Goal: Ask a question: Seek information or help from site administrators or community

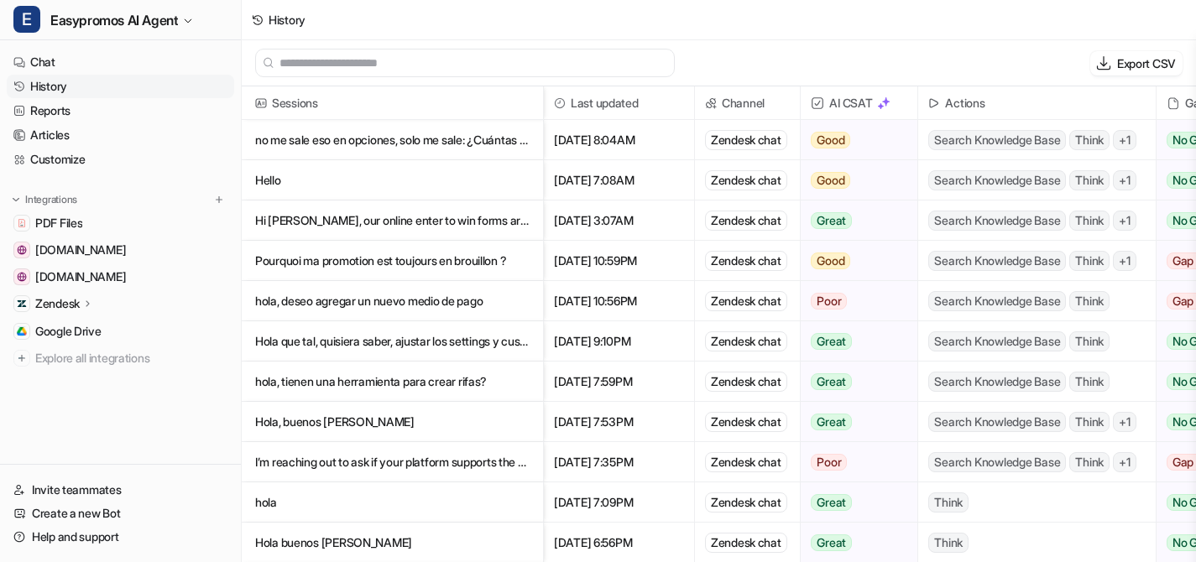
scroll to position [3, 0]
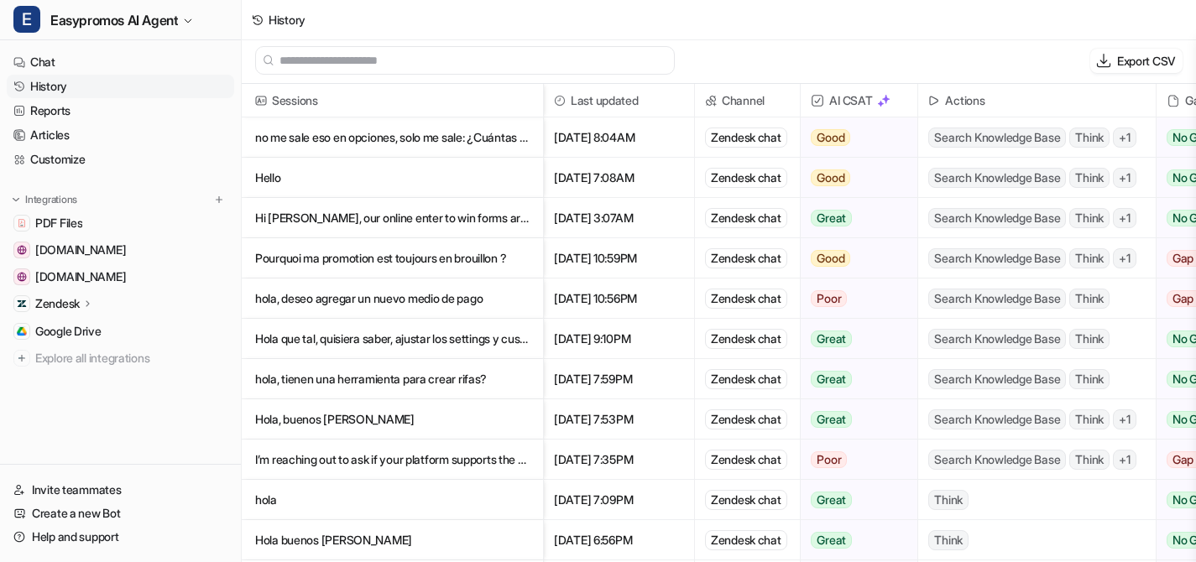
click at [70, 78] on link "History" at bounding box center [120, 87] width 227 height 24
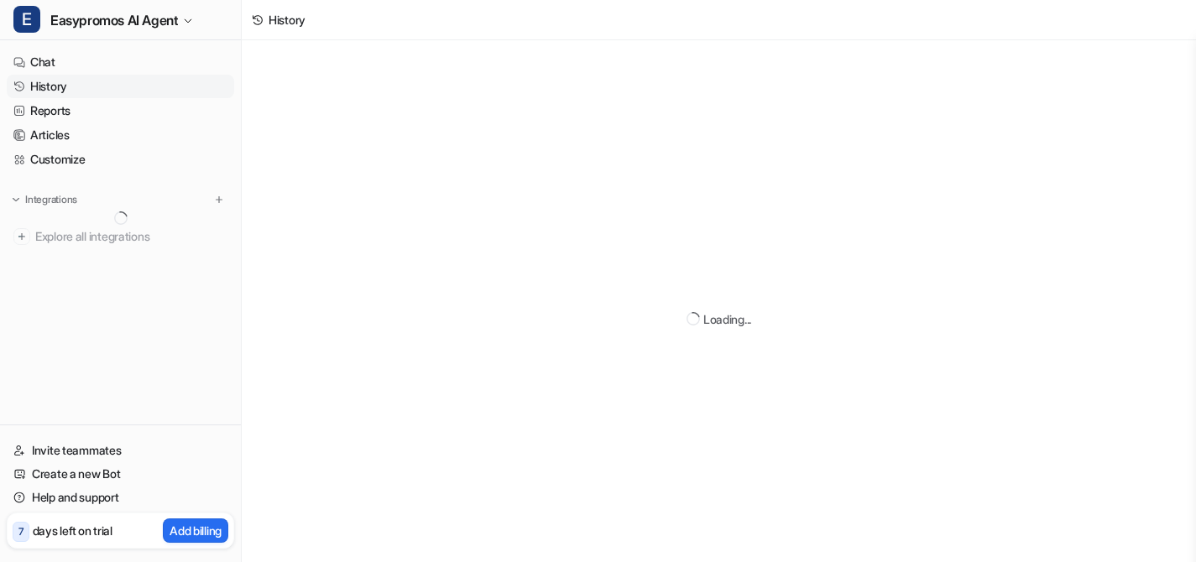
scroll to position [3, 0]
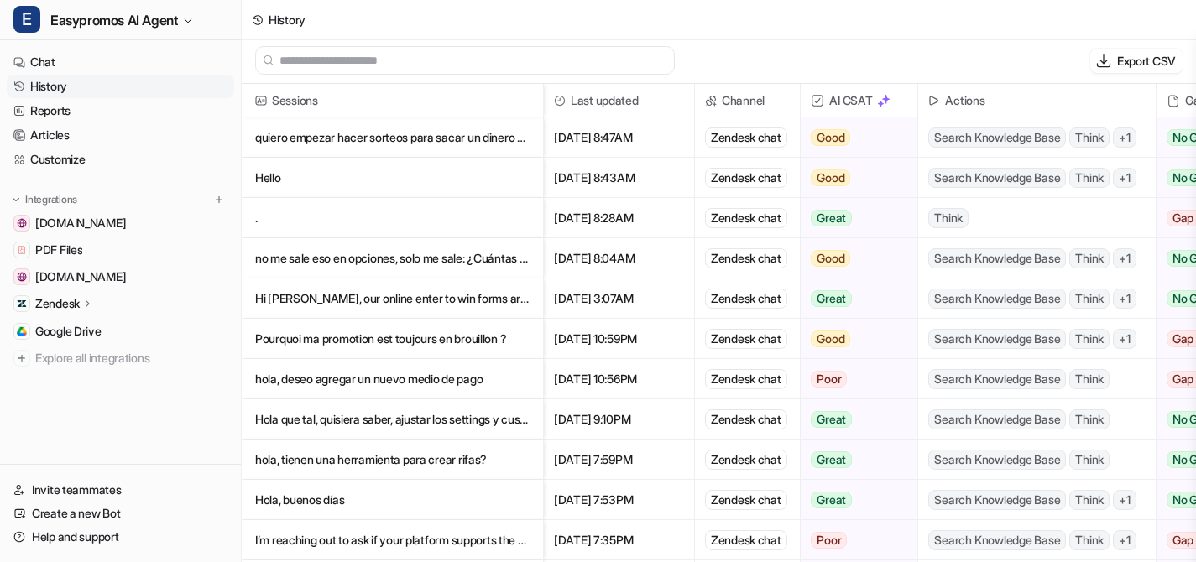
click at [375, 137] on p "quiero empezar hacer sorteos para sacar un dinero extra pero no se como empezar" at bounding box center [392, 138] width 274 height 40
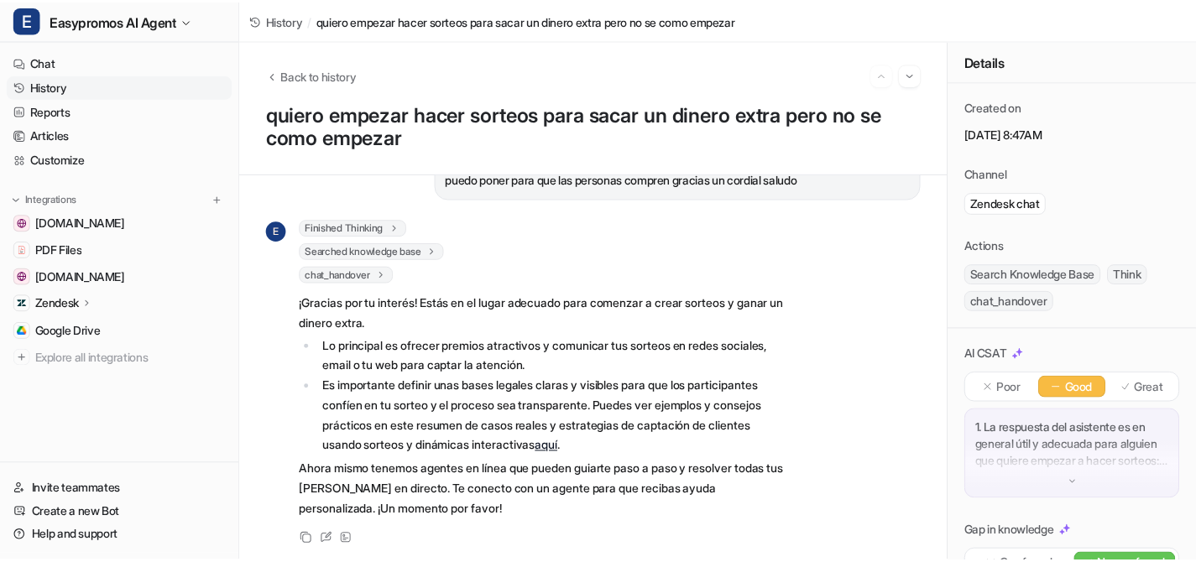
scroll to position [76, 0]
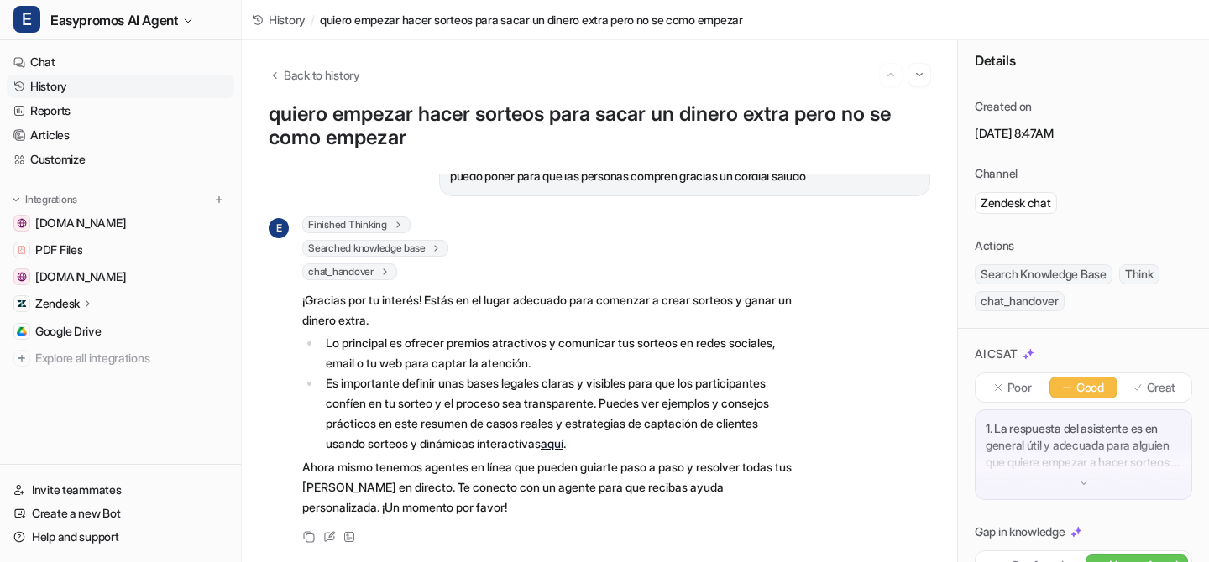
click at [94, 94] on link "History" at bounding box center [120, 87] width 227 height 24
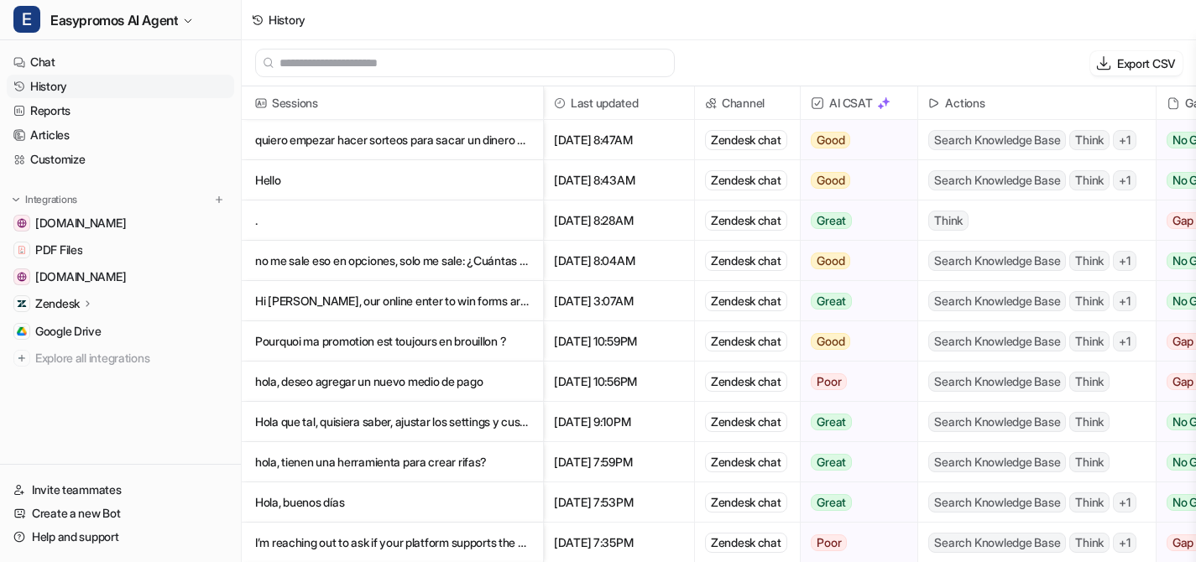
click at [306, 216] on p "." at bounding box center [392, 221] width 274 height 40
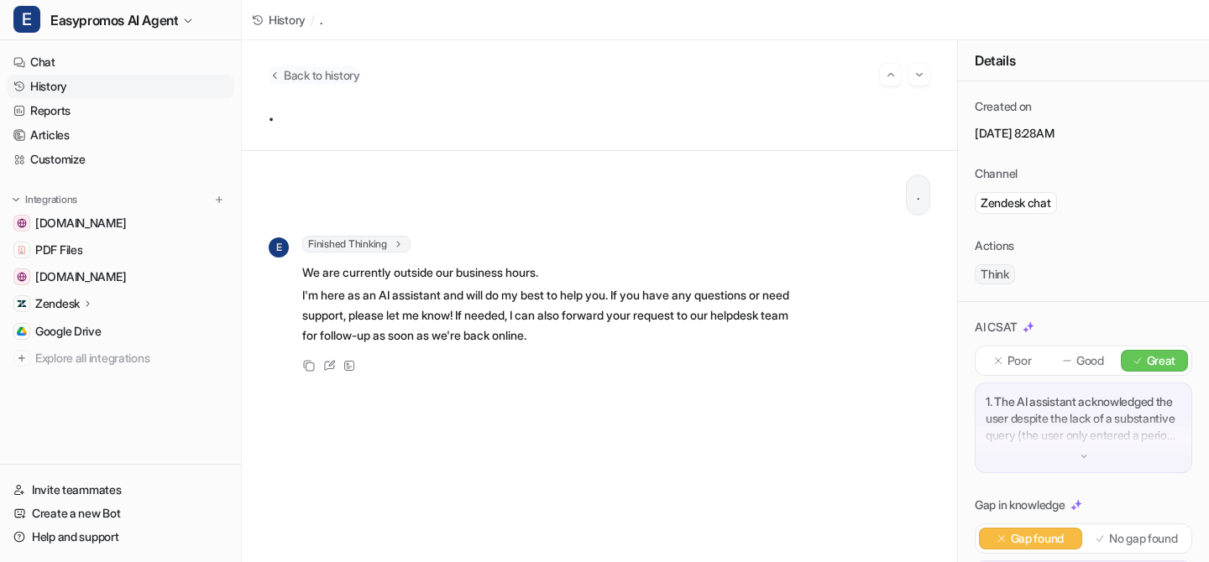
click at [274, 79] on icon "Back to history" at bounding box center [275, 75] width 12 height 13
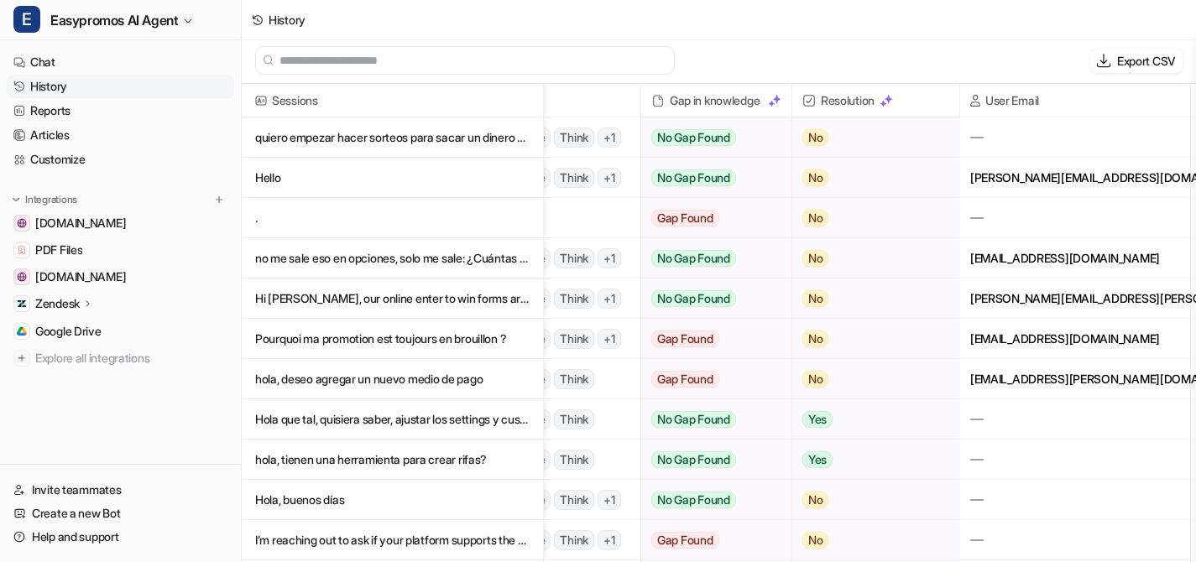
scroll to position [0, 522]
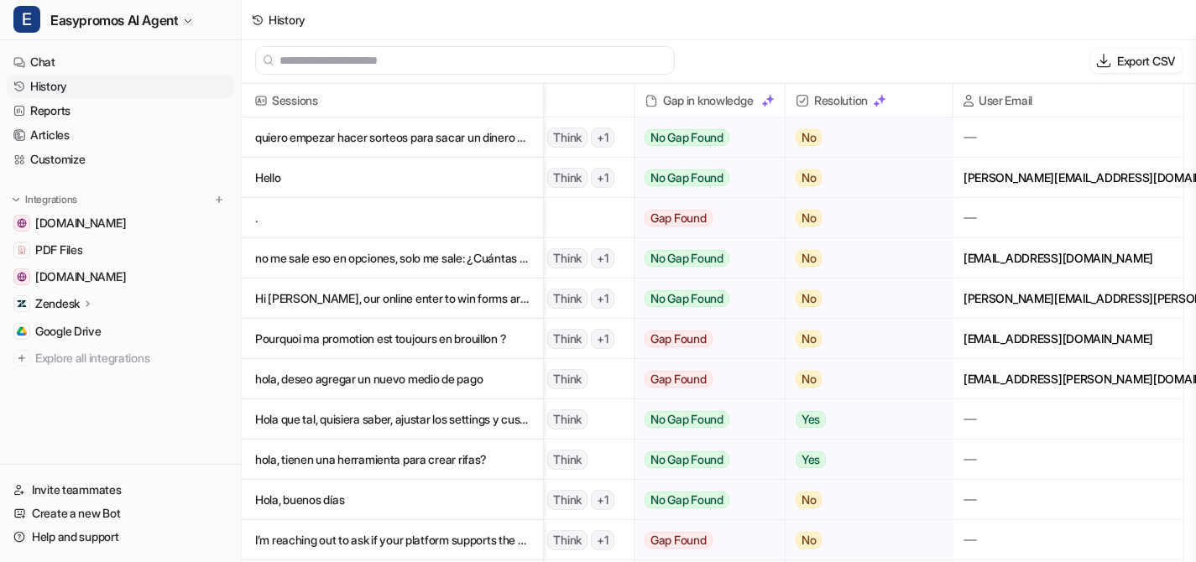
click at [274, 177] on p "Hello" at bounding box center [392, 178] width 274 height 40
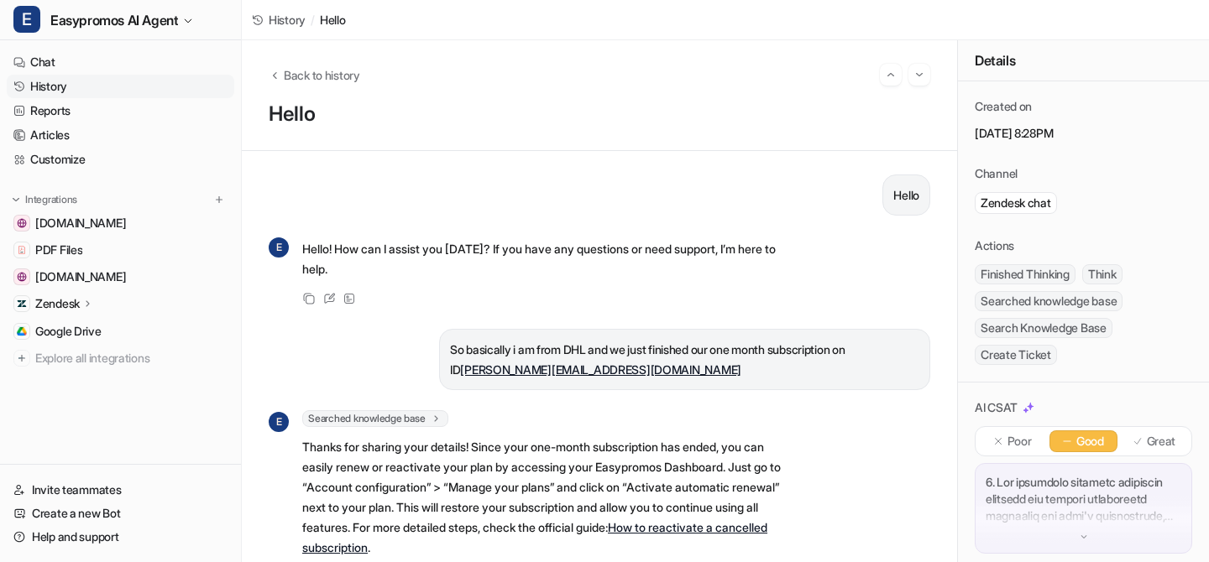
click at [697, 248] on p "Hello! How can I assist you [DATE]? If you have any questions or need support, …" at bounding box center [547, 259] width 491 height 40
click at [738, 410] on div "Searched knowledge base search_queries : [ "subscription expiration [PERSON_NAM…" at bounding box center [547, 418] width 491 height 17
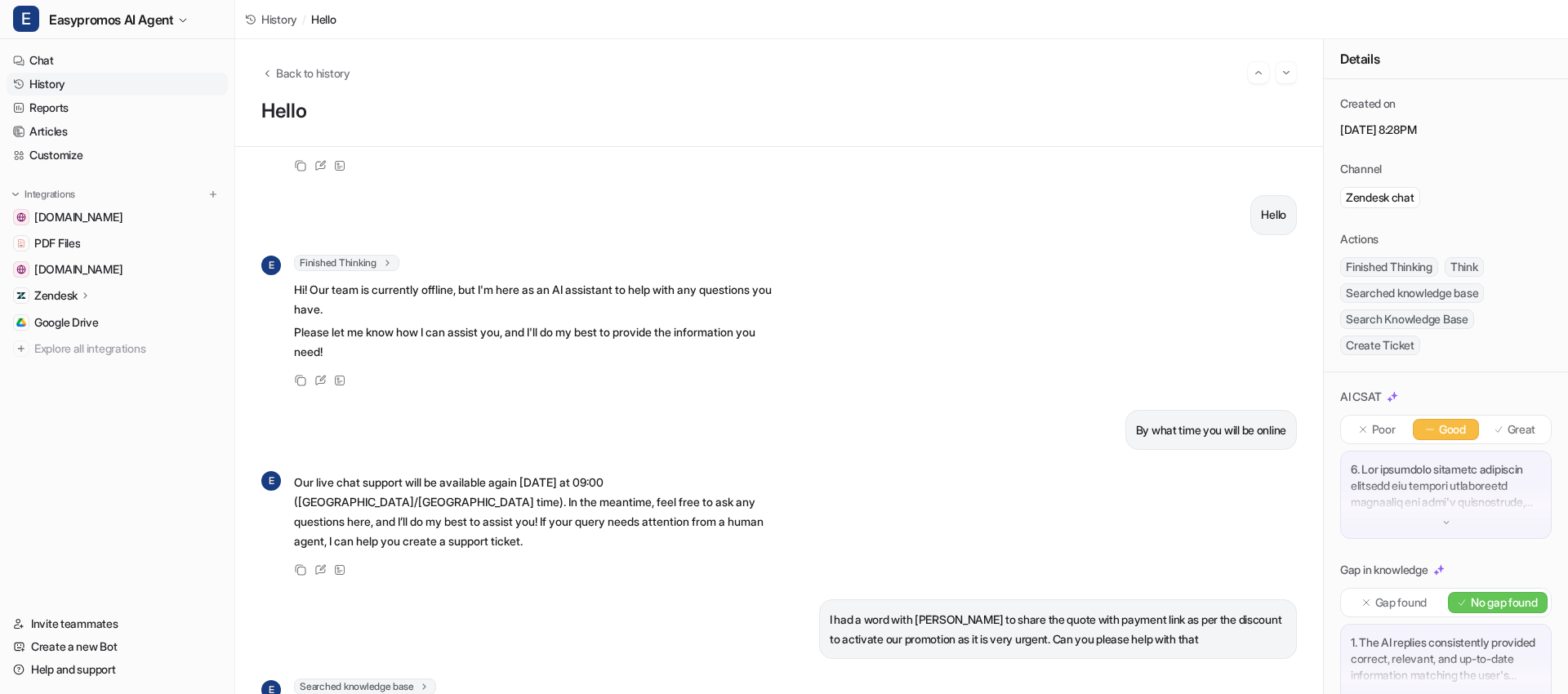
scroll to position [3561, 0]
click at [96, 90] on link "History" at bounding box center [117, 85] width 221 height 23
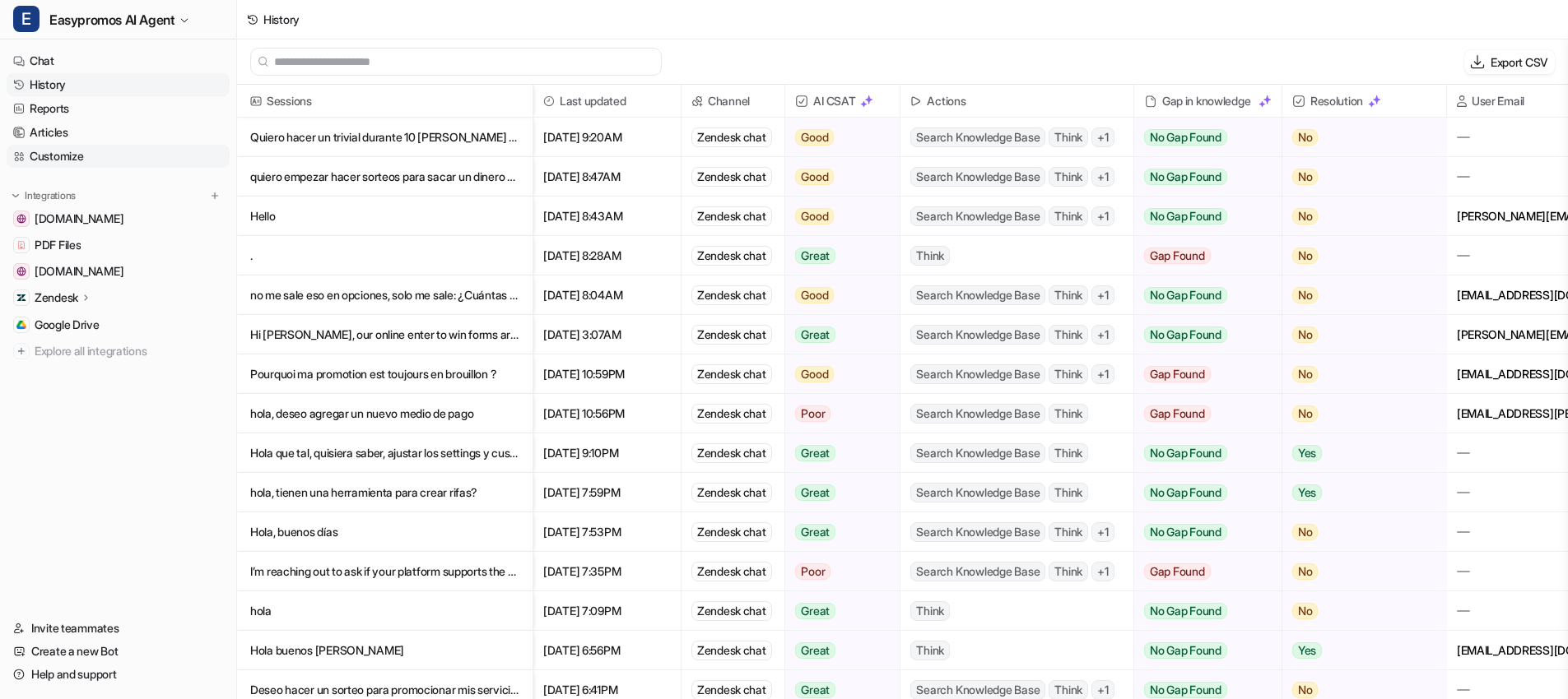
click at [68, 153] on link "Customize" at bounding box center [118, 157] width 223 height 24
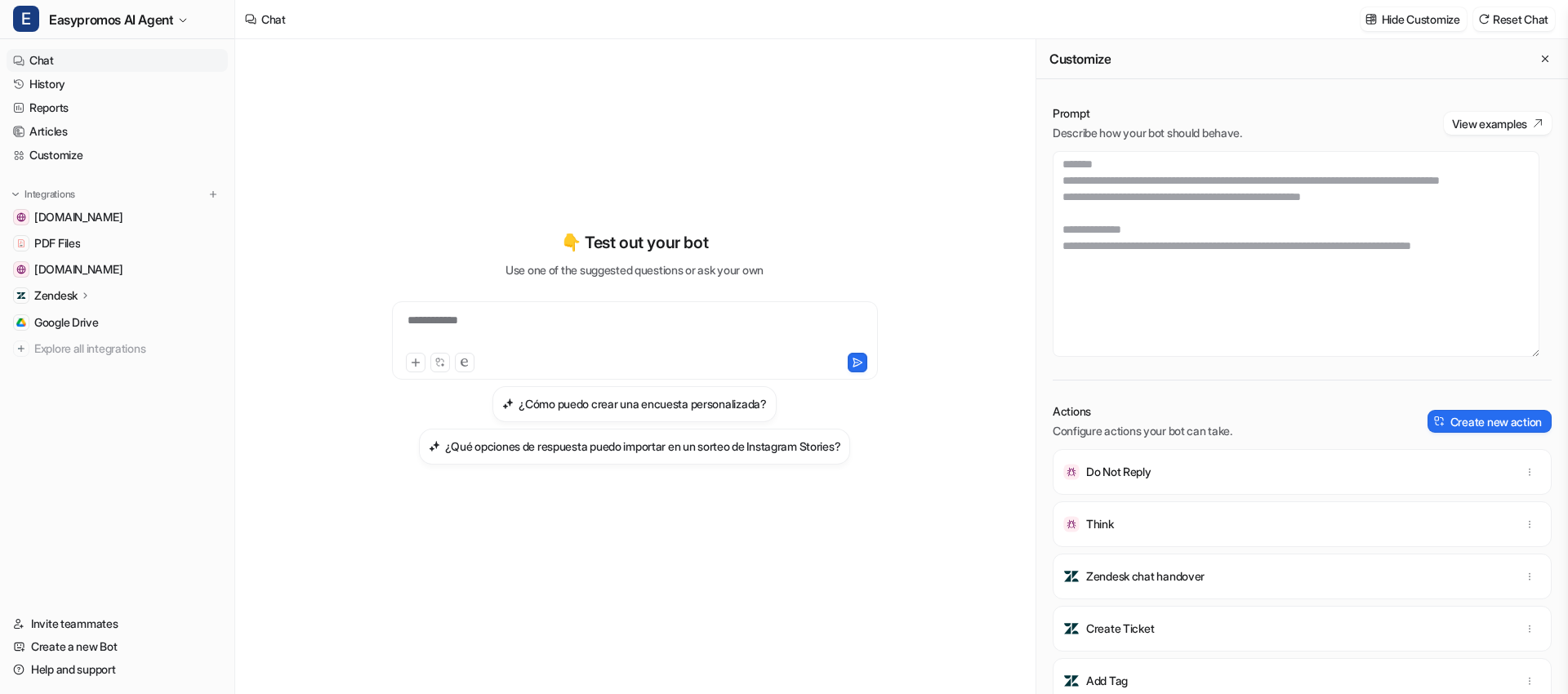
scroll to position [968, 0]
click at [60, 547] on link "Help and support" at bounding box center [117, 670] width 221 height 23
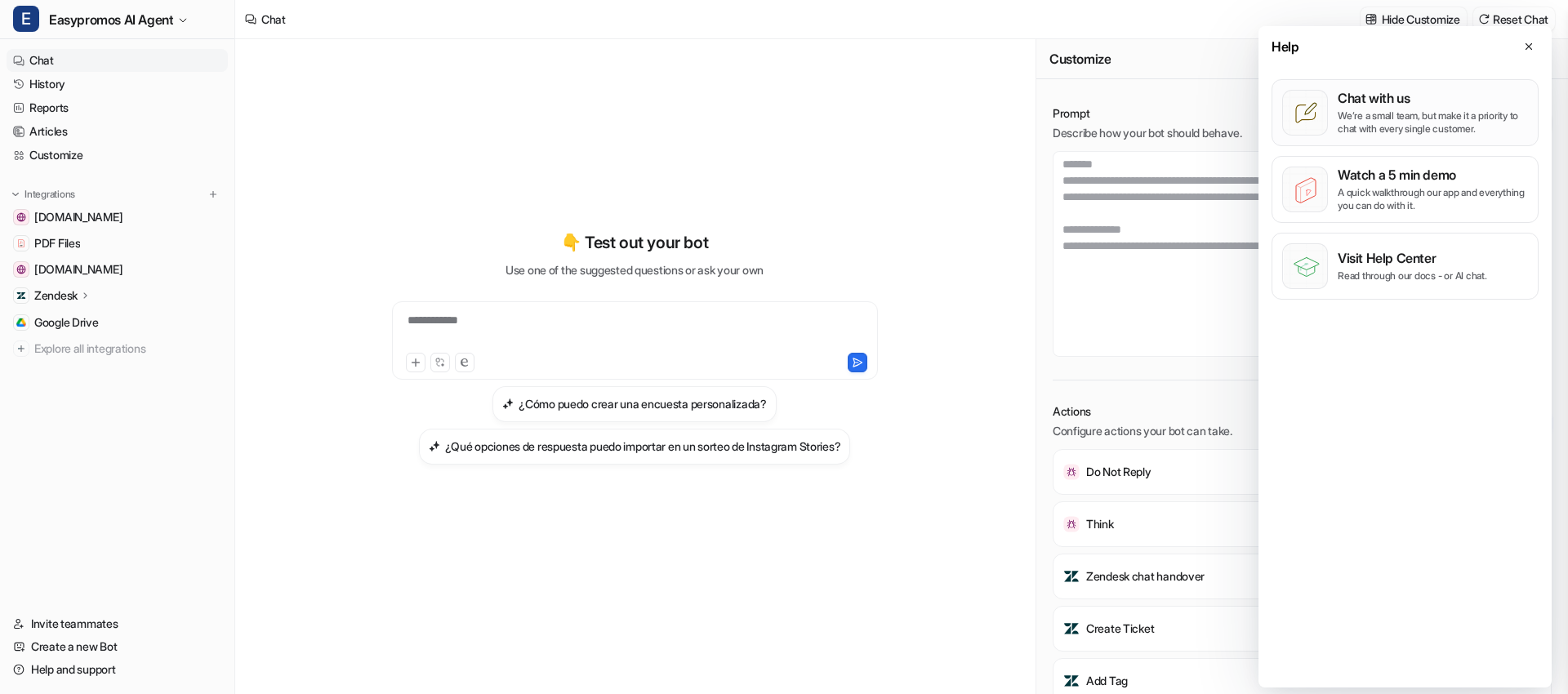
click at [1163, 110] on p "We’re a small team, but make it a priority to chat with every single customer." at bounding box center [1434, 122] width 191 height 26
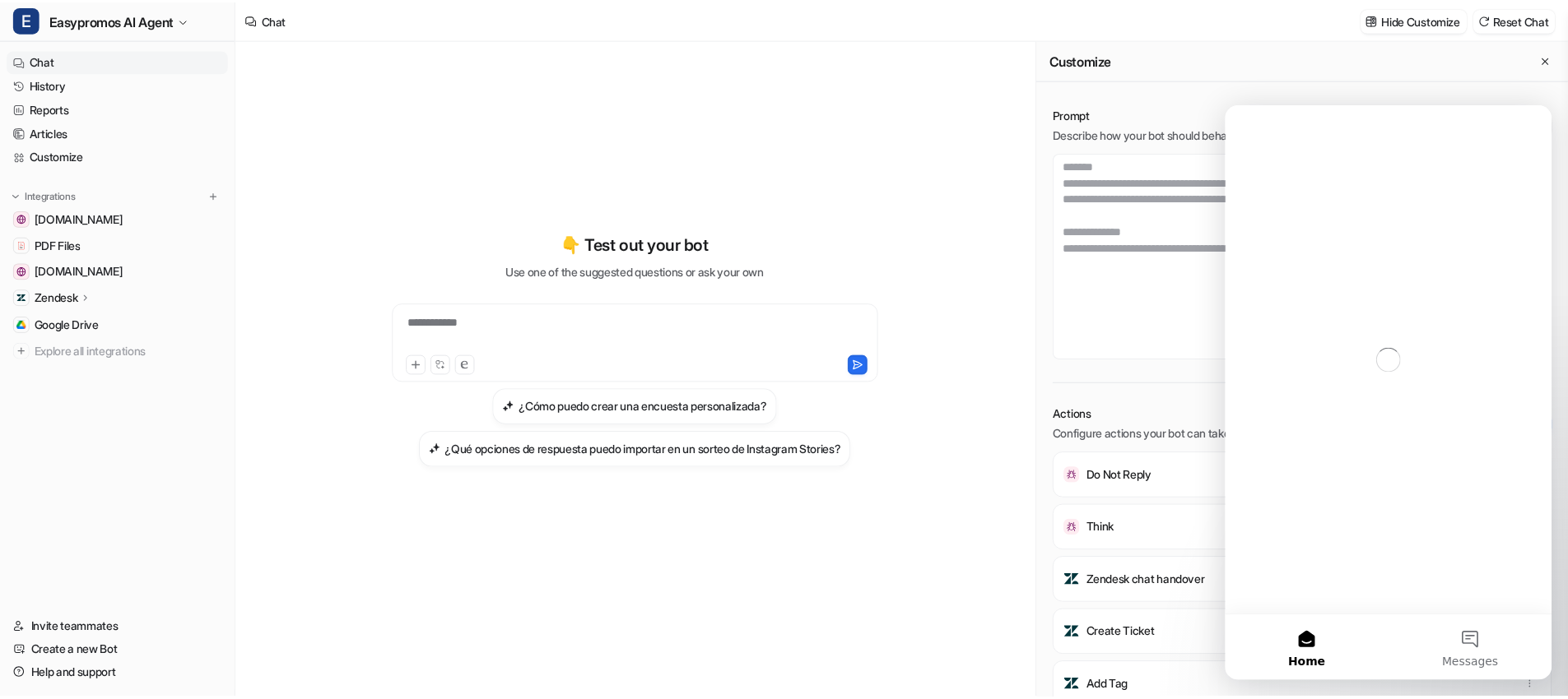
scroll to position [0, 0]
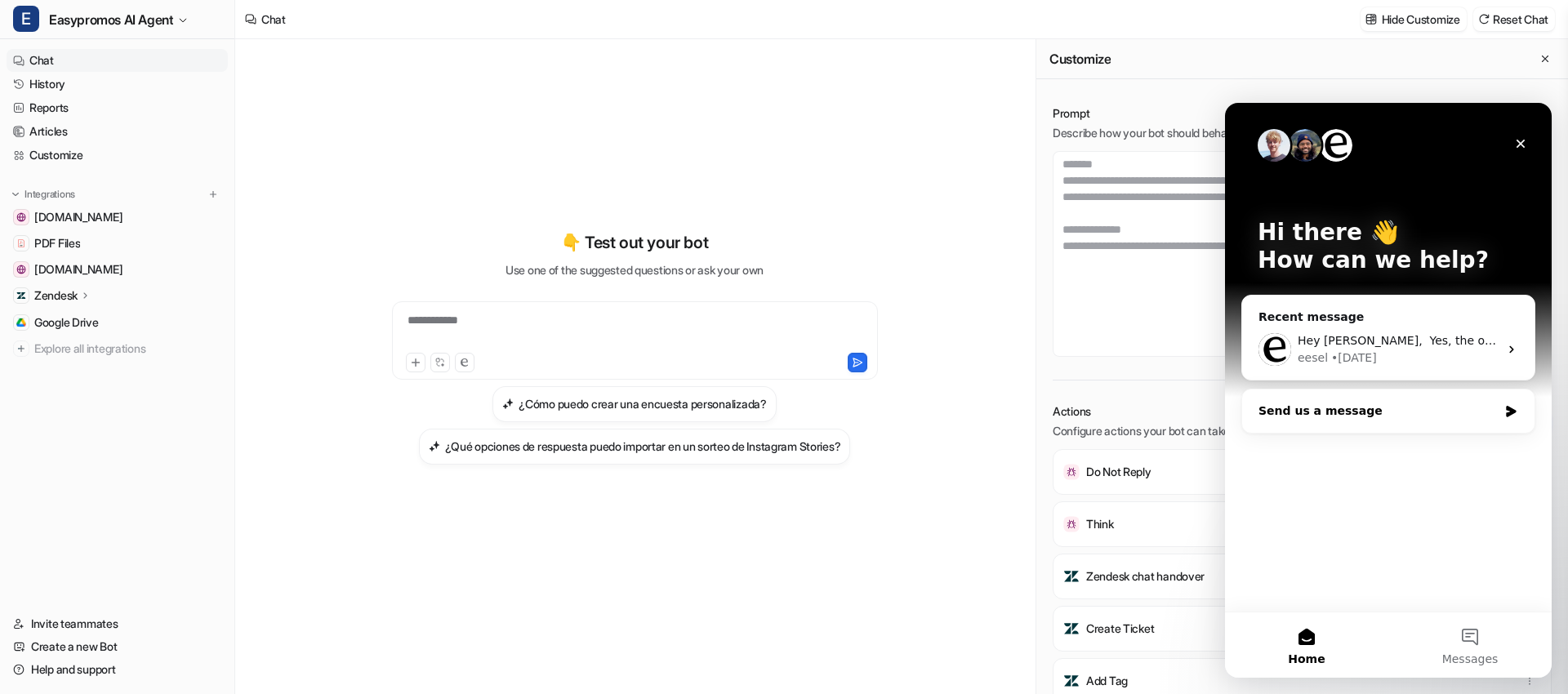
click at [1163, 418] on div "Send us a message" at bounding box center [1378, 412] width 239 height 18
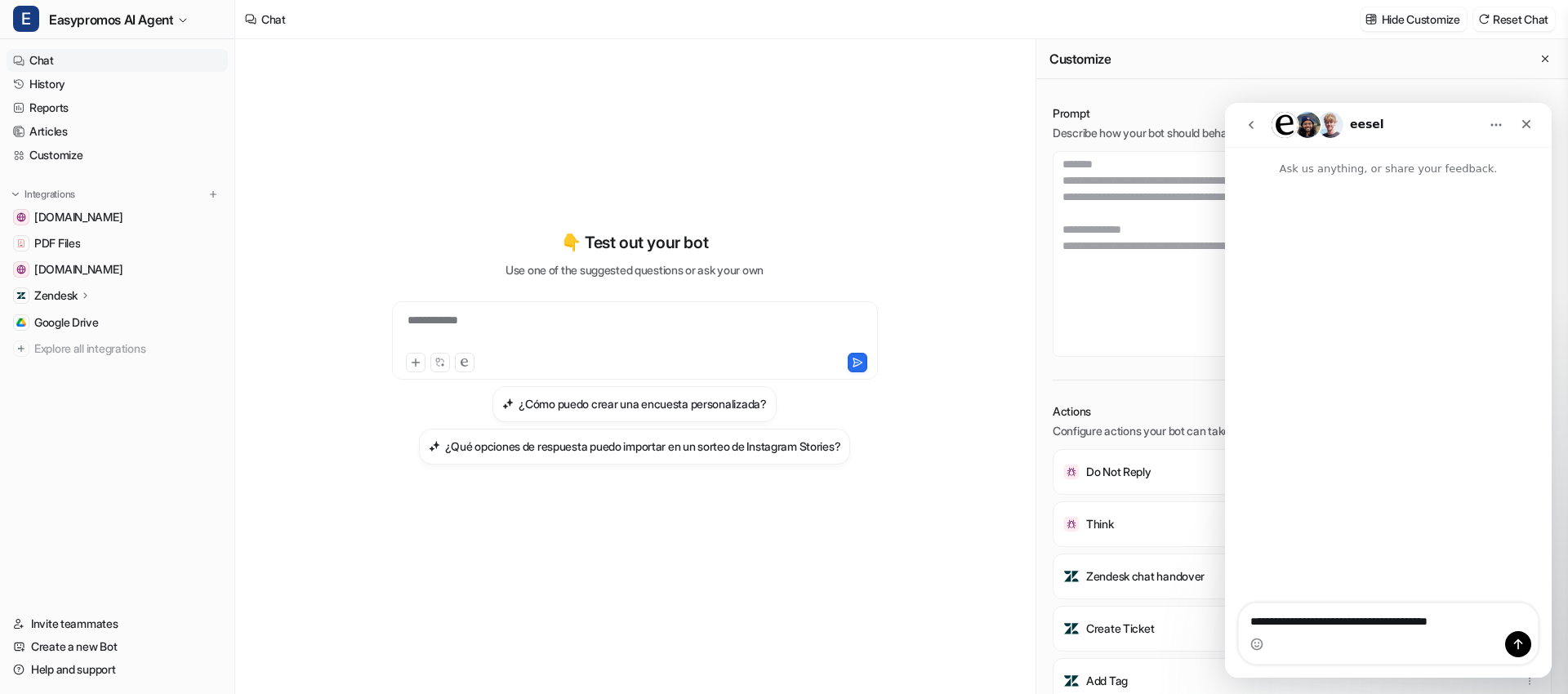
type textarea "**********"
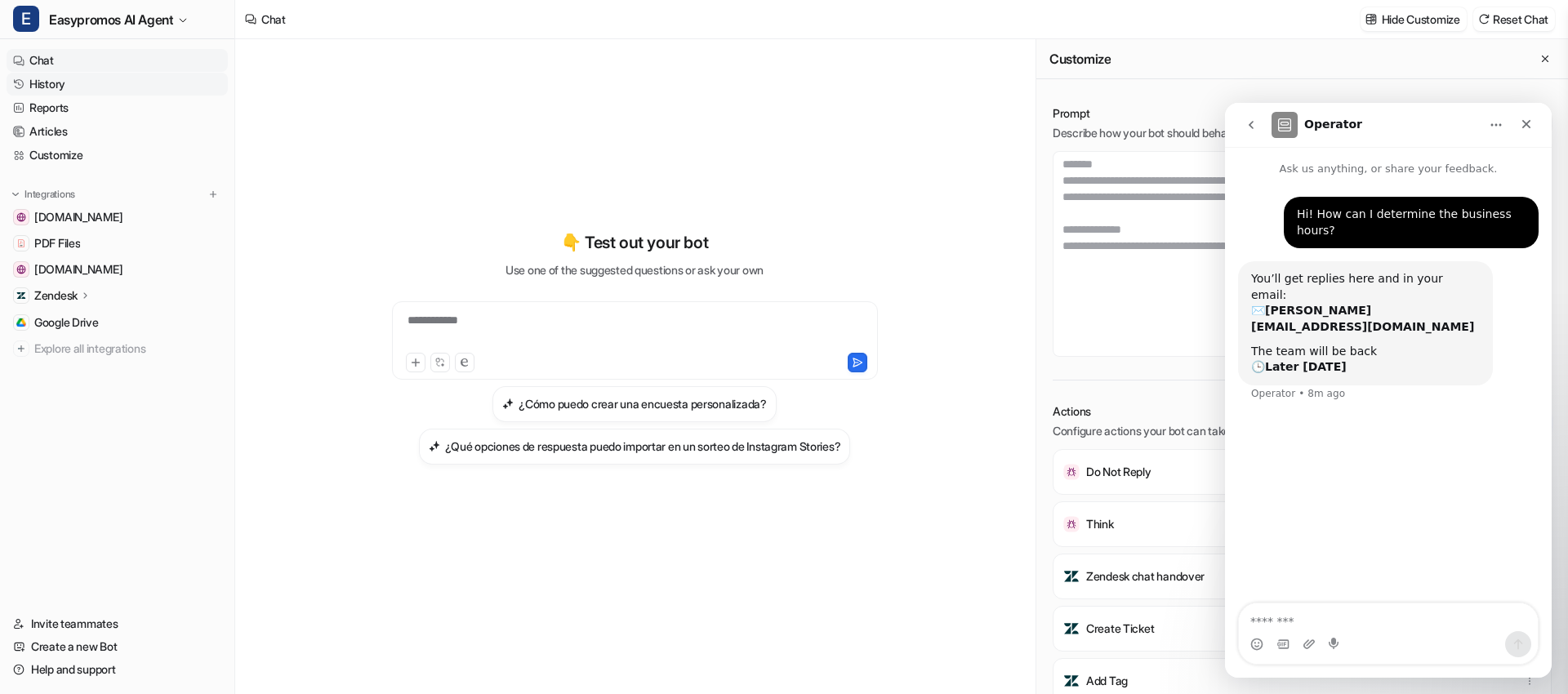
click at [59, 89] on link "History" at bounding box center [117, 85] width 221 height 23
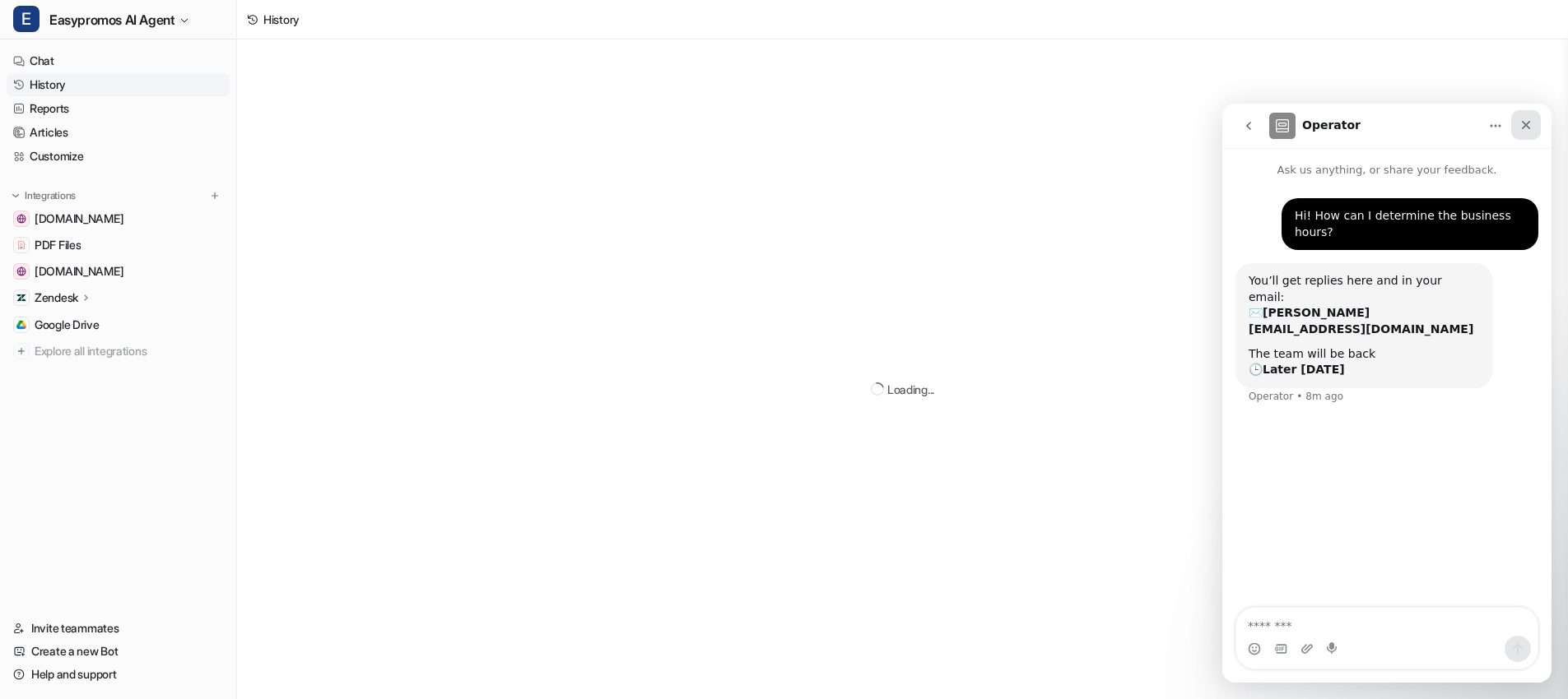
click at [1172, 125] on div "Close" at bounding box center [1526, 125] width 29 height 29
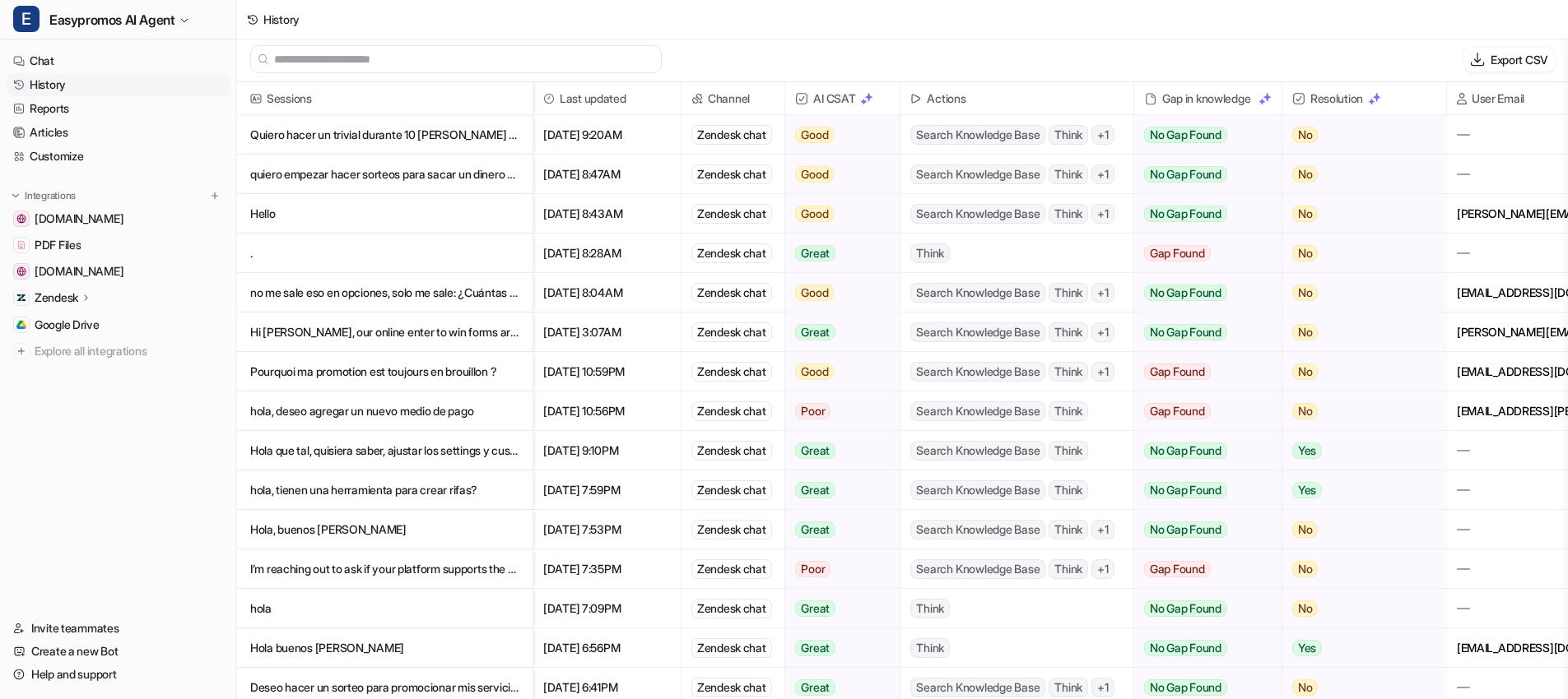
scroll to position [3, 0]
click at [408, 135] on p "Quiero hacer un trivial durante 10 [PERSON_NAME] pero que las preguntas vayan c…" at bounding box center [384, 135] width 269 height 39
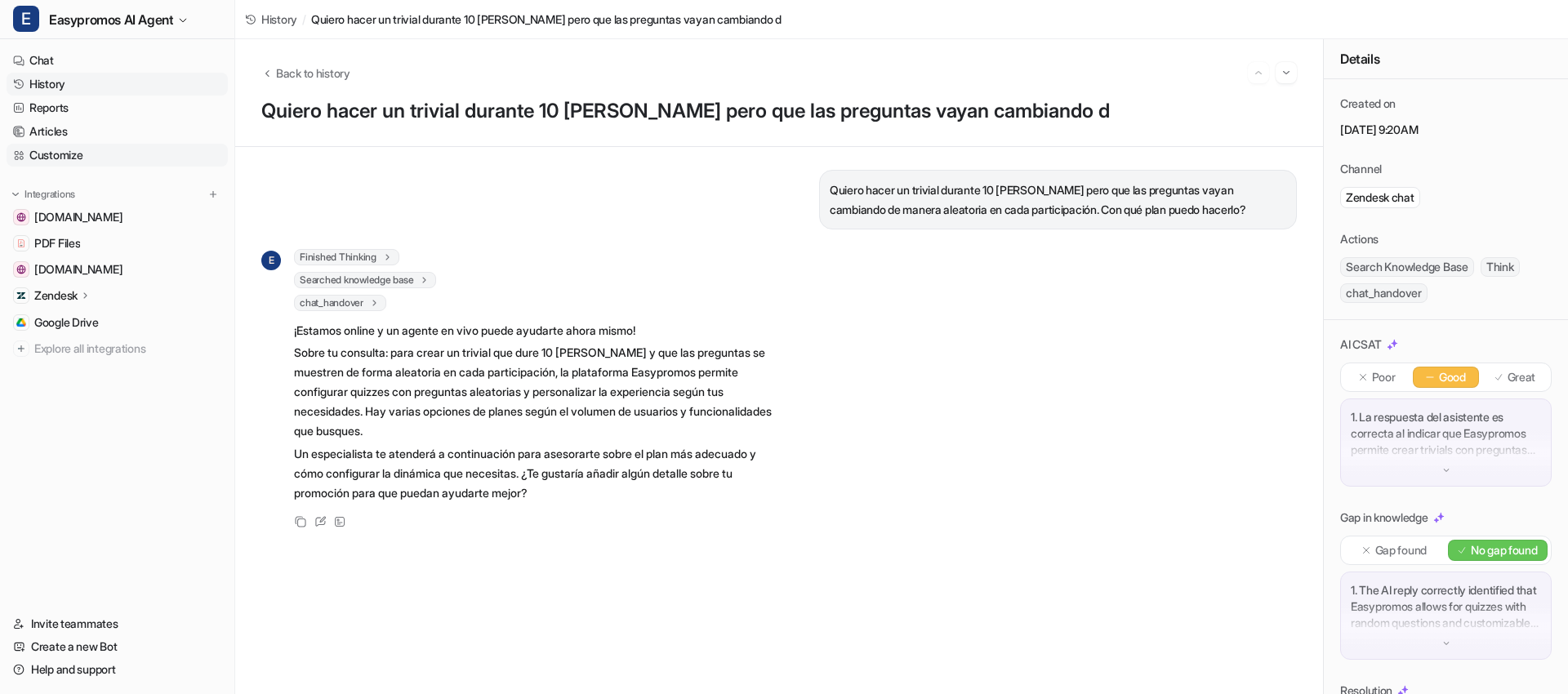
click at [67, 157] on link "Customize" at bounding box center [117, 156] width 221 height 23
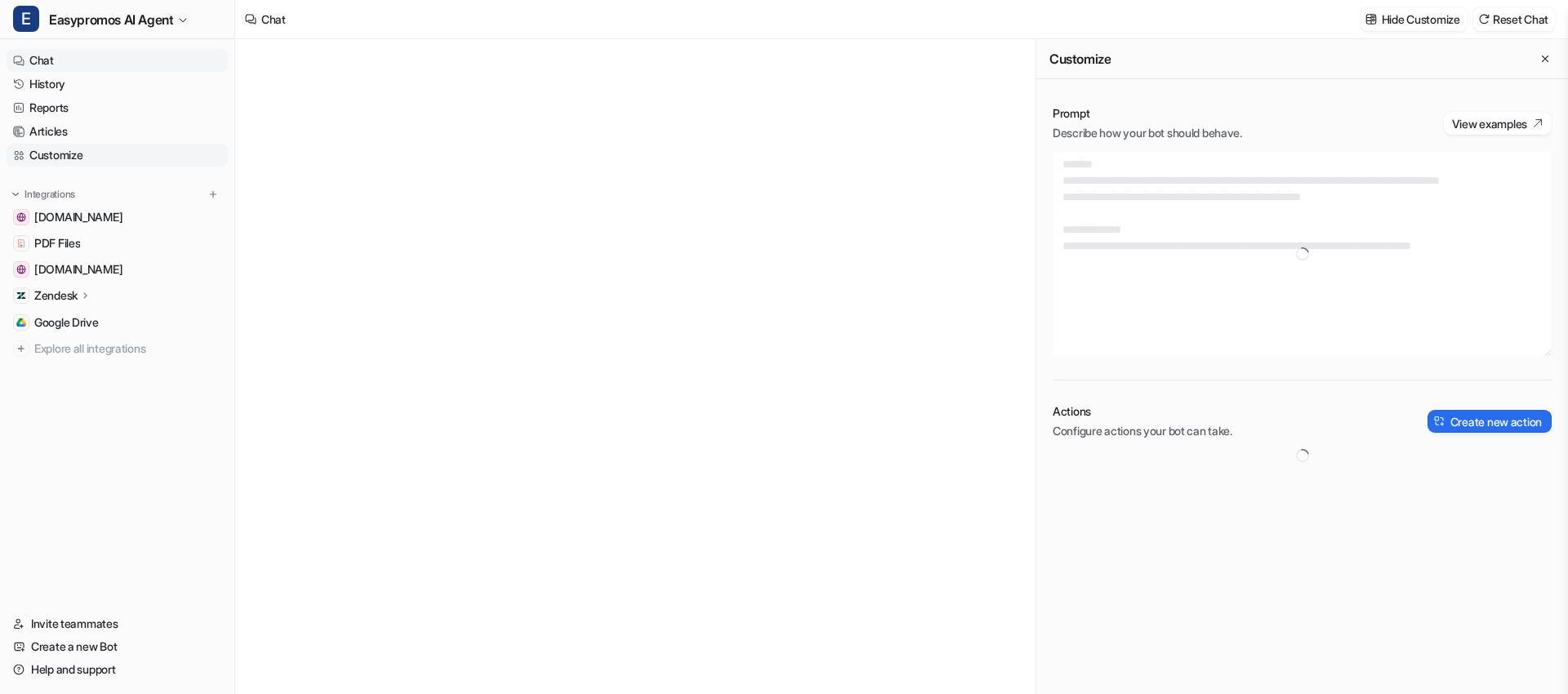
type textarea "**********"
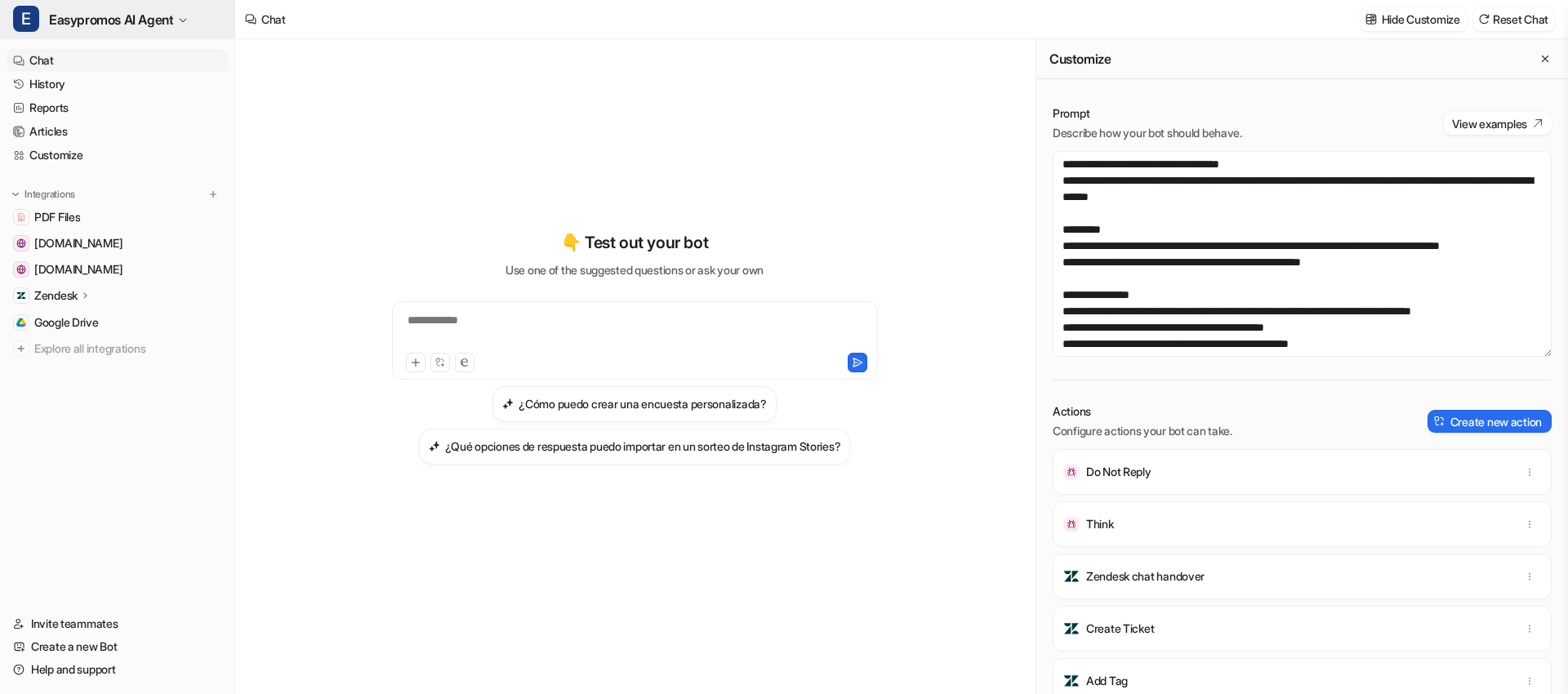
click at [173, 29] on span "Easypromos AI Agent" at bounding box center [111, 19] width 125 height 23
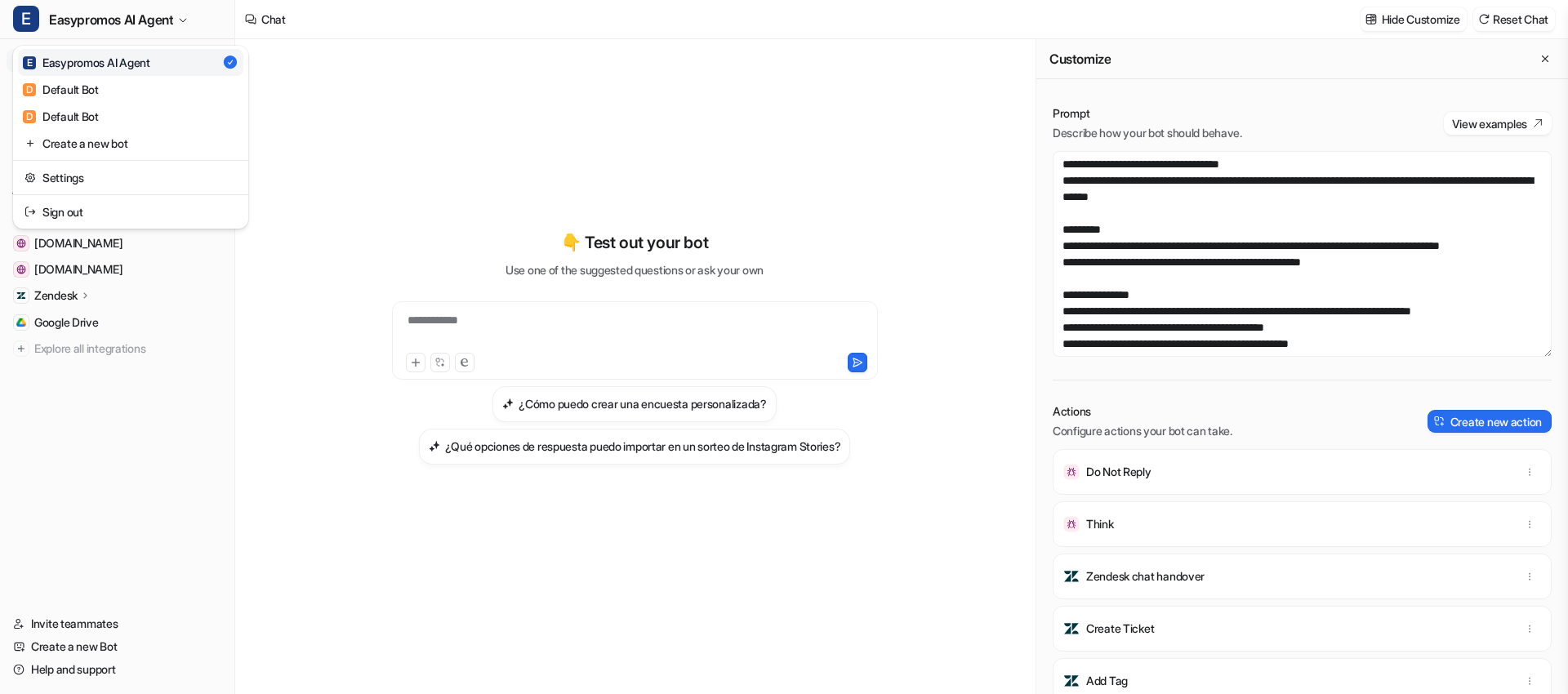
click at [338, 105] on div "**********" at bounding box center [784, 347] width 1568 height 694
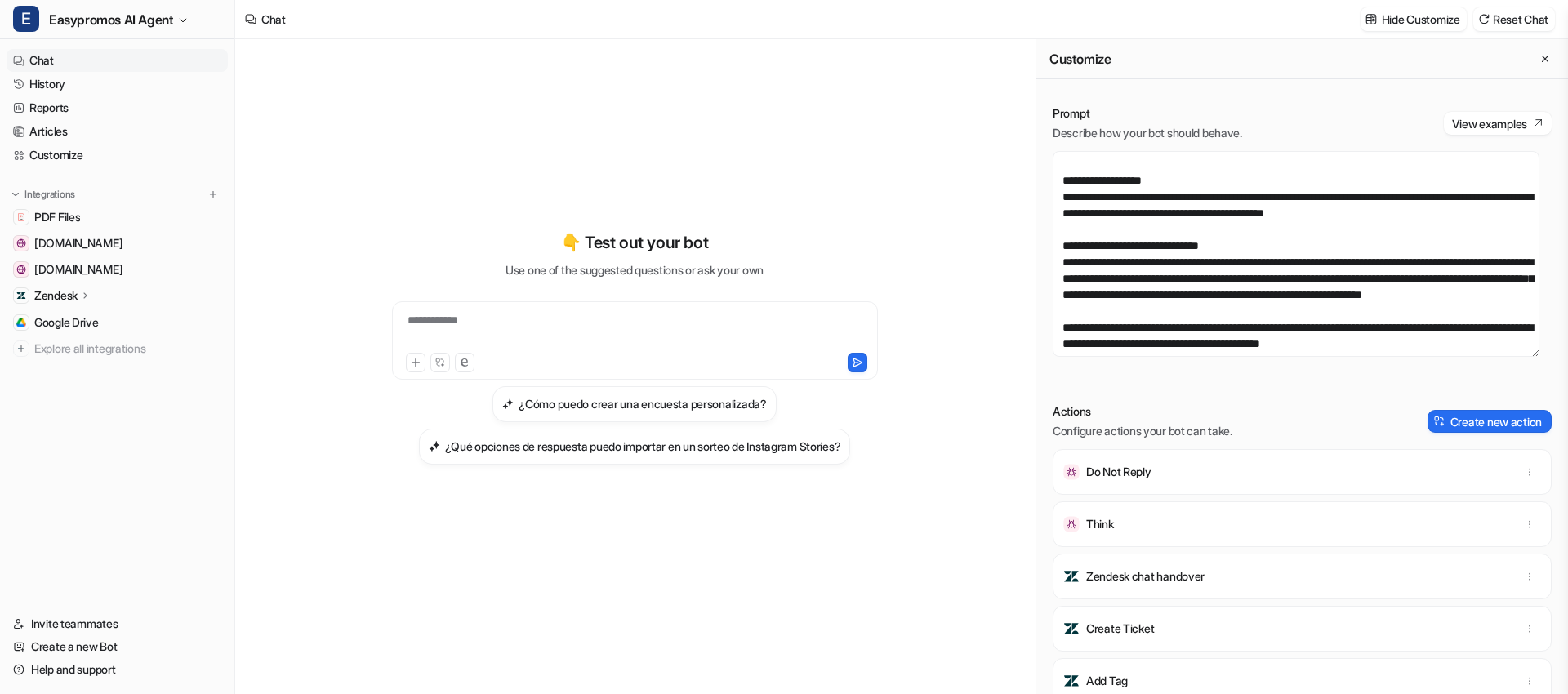
scroll to position [199, 0]
